Goal: Information Seeking & Learning: Learn about a topic

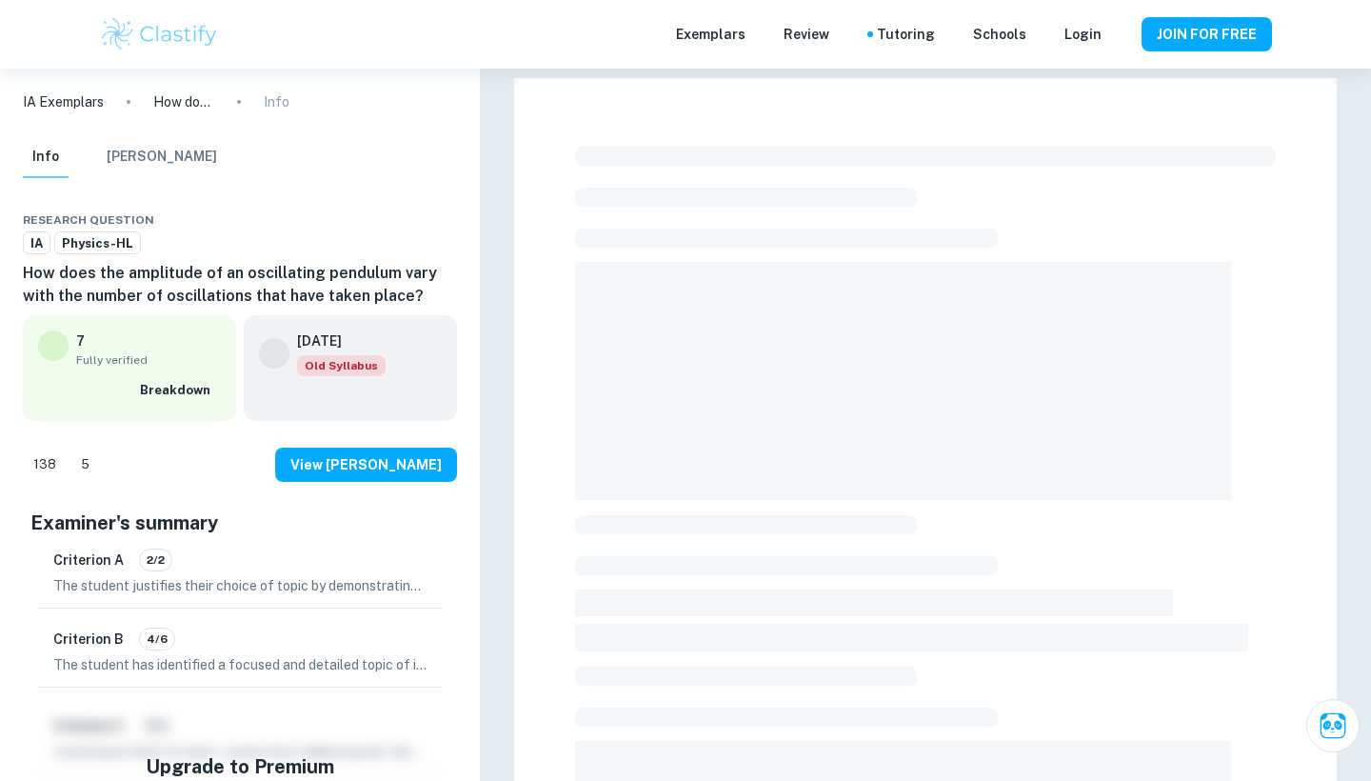
checkbox input "true"
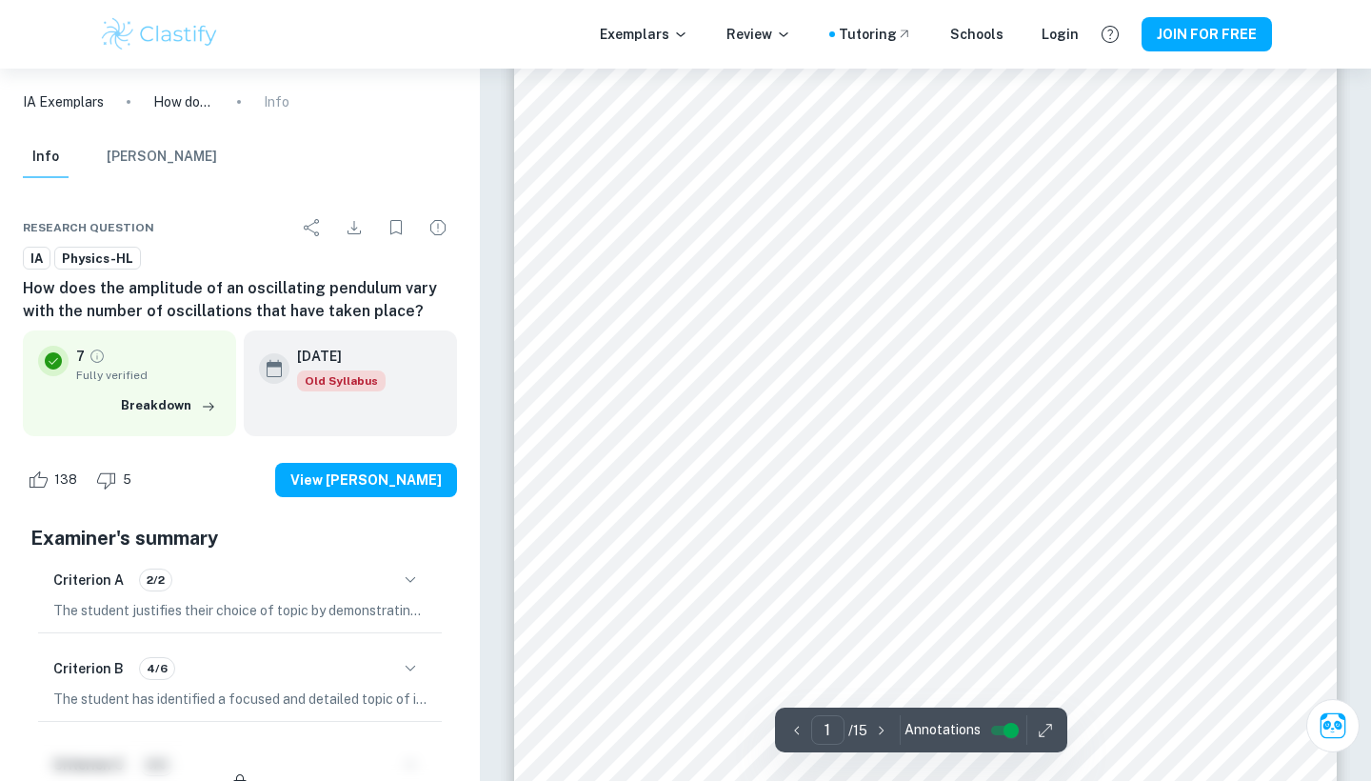
scroll to position [95, 0]
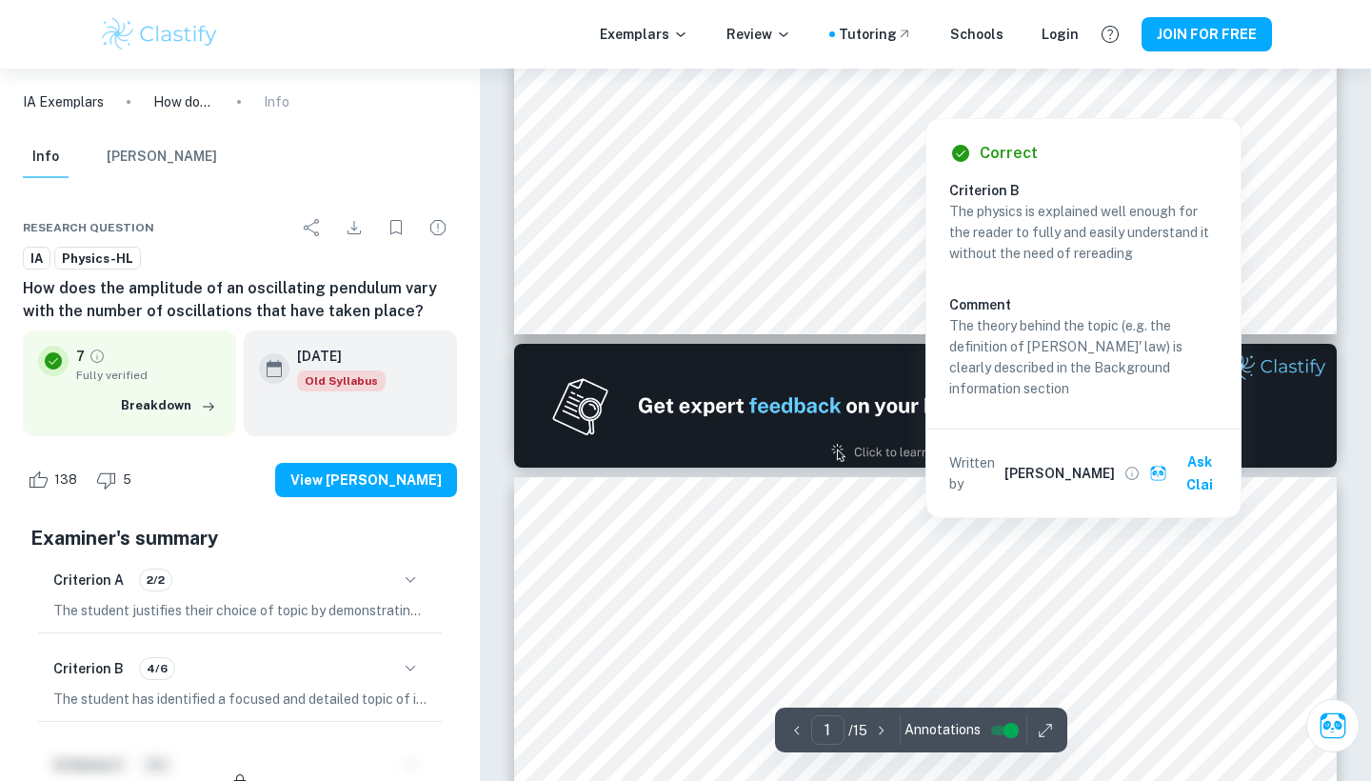
type input "2"
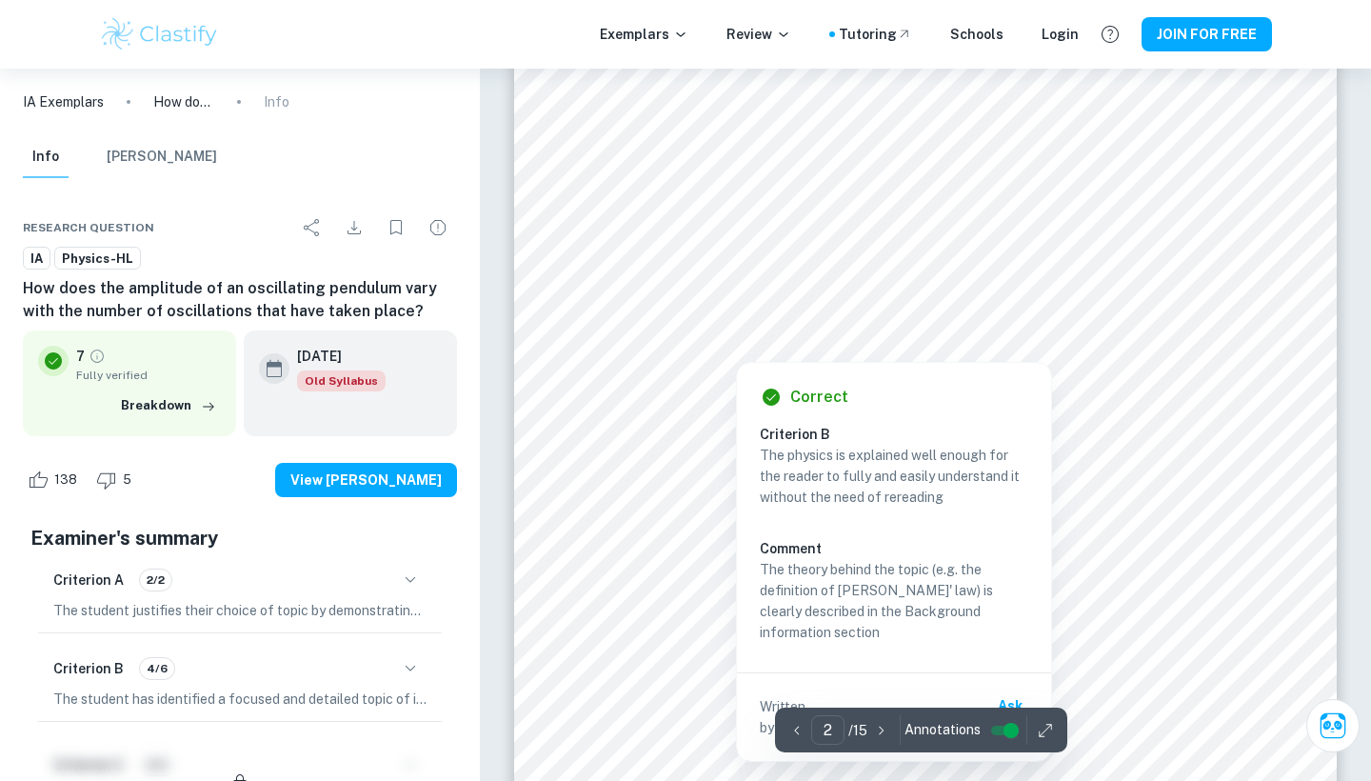
scroll to position [1502, 0]
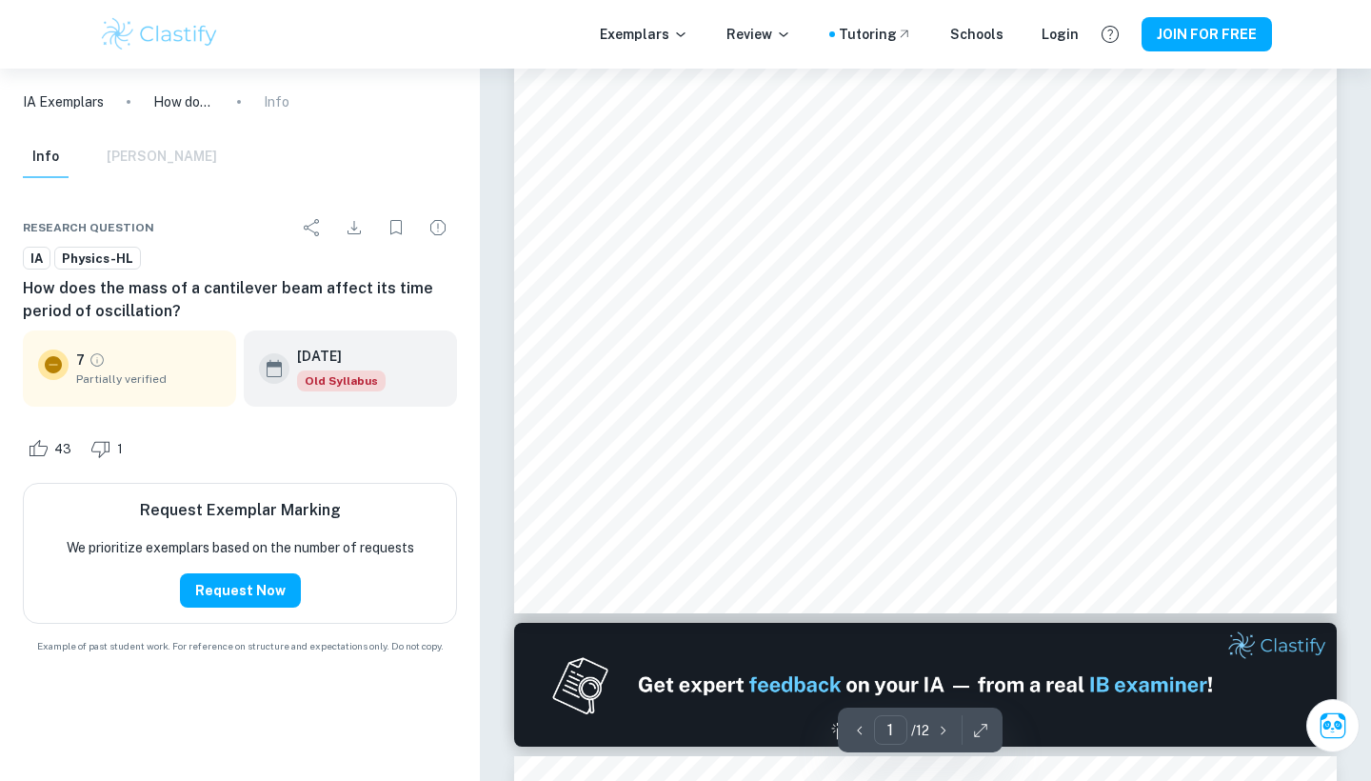
type input "2"
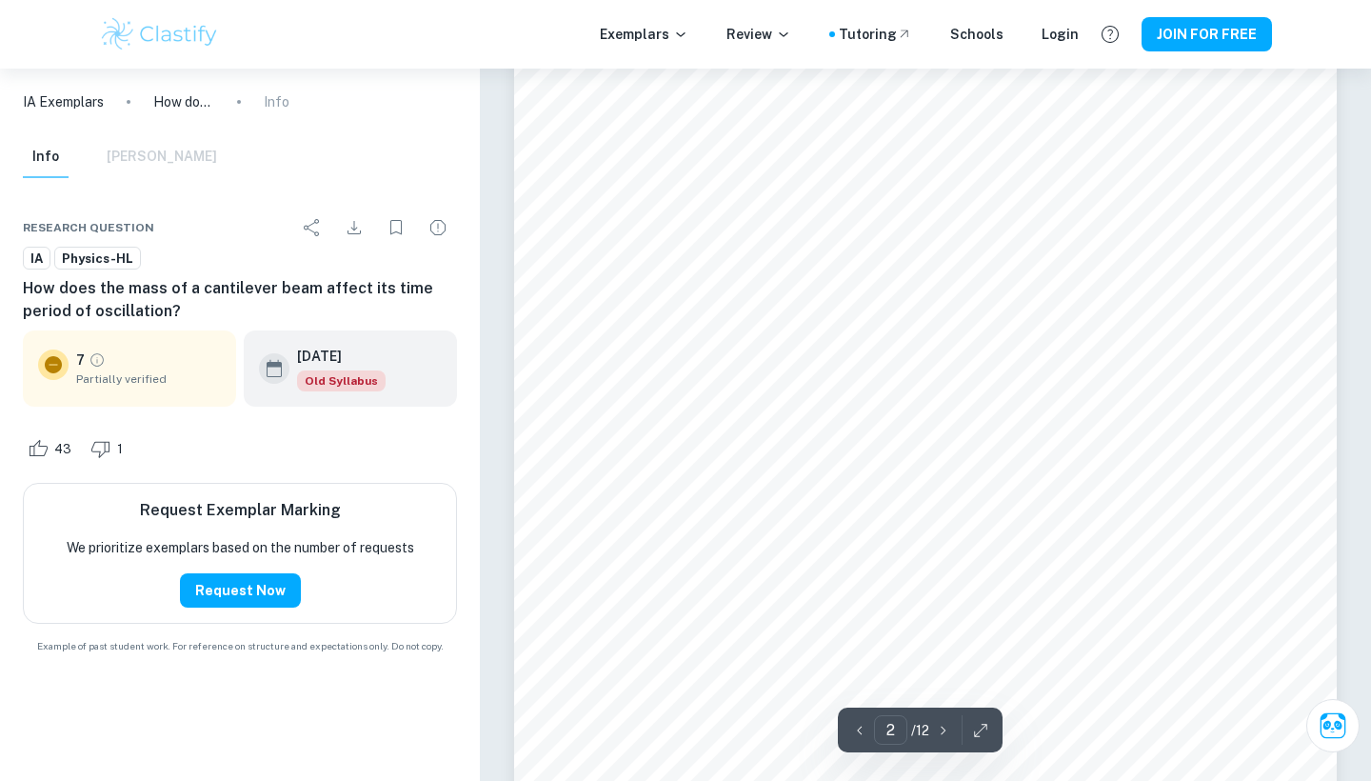
scroll to position [1534, 0]
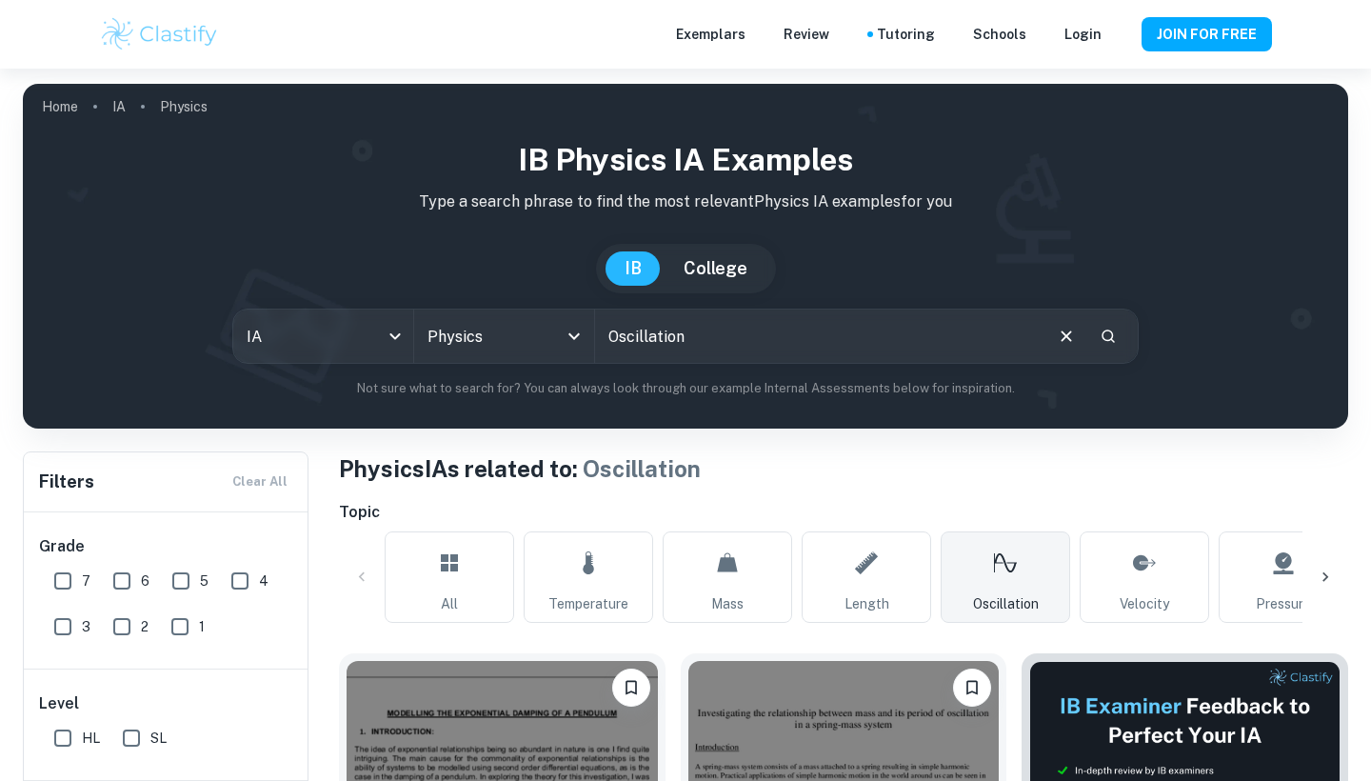
checkbox input "true"
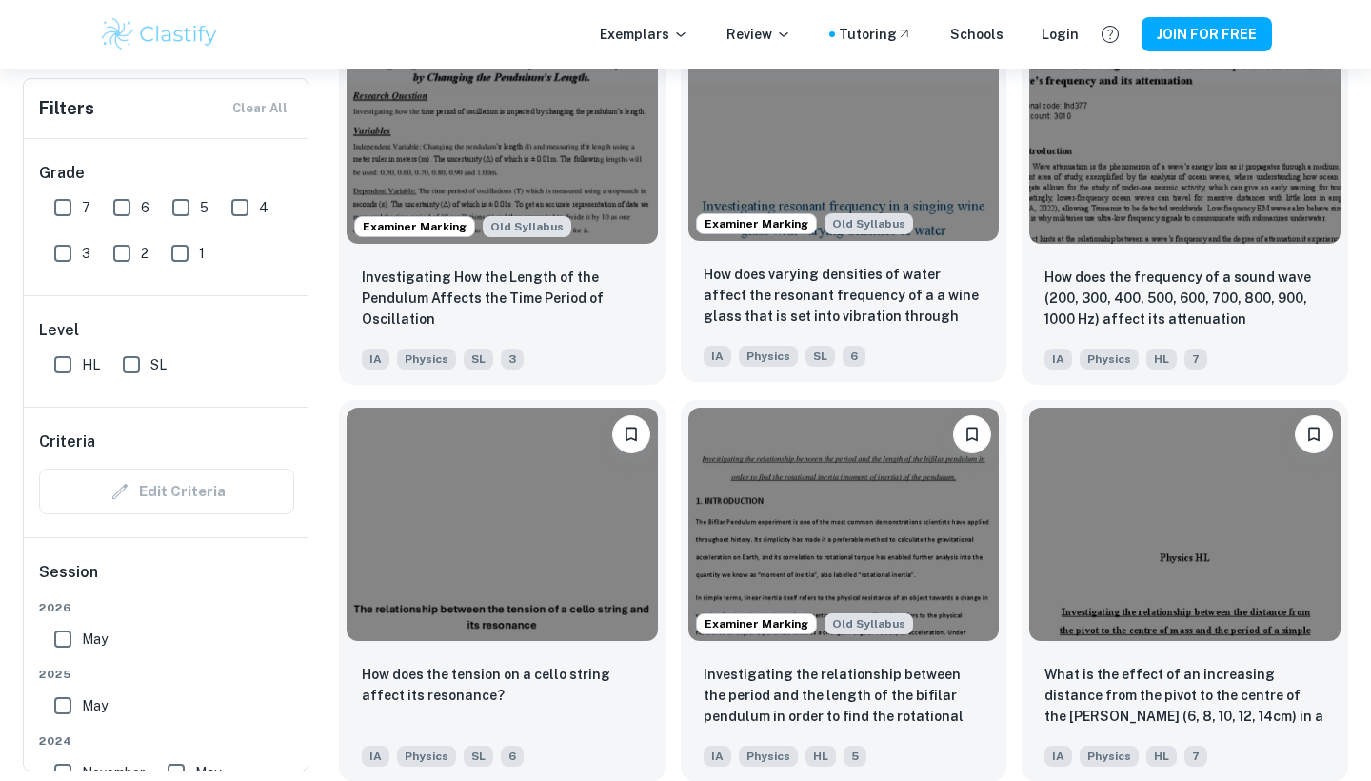
scroll to position [6287, 0]
